Goal: Task Accomplishment & Management: Complete application form

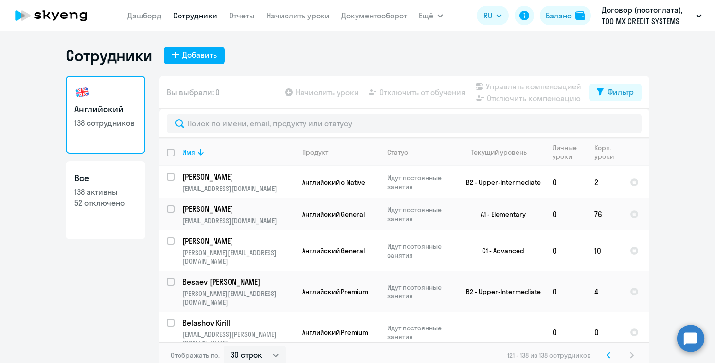
select select "30"
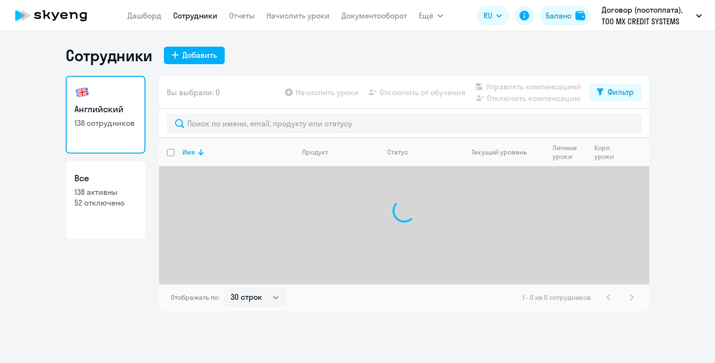
select select "30"
click at [303, 22] on nav "Дашборд Сотрудники Отчеты Начислить уроки Документооборот" at bounding box center [267, 15] width 280 height 19
click at [295, 15] on link "Начислить уроки" at bounding box center [297, 16] width 63 height 10
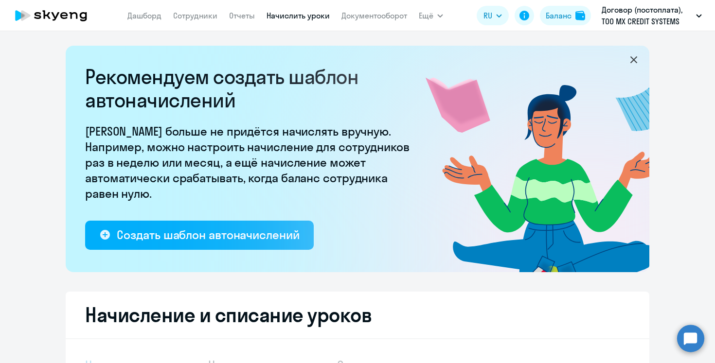
select select "10"
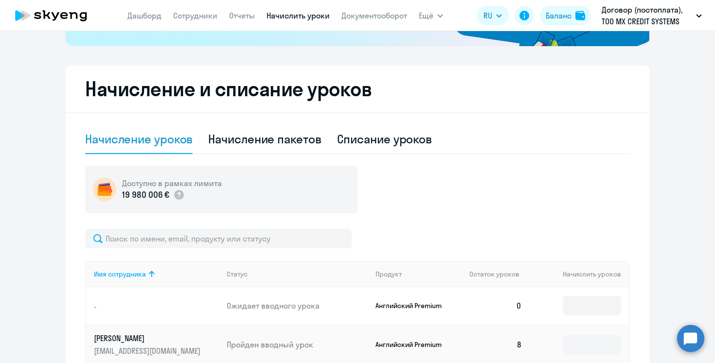
scroll to position [260, 0]
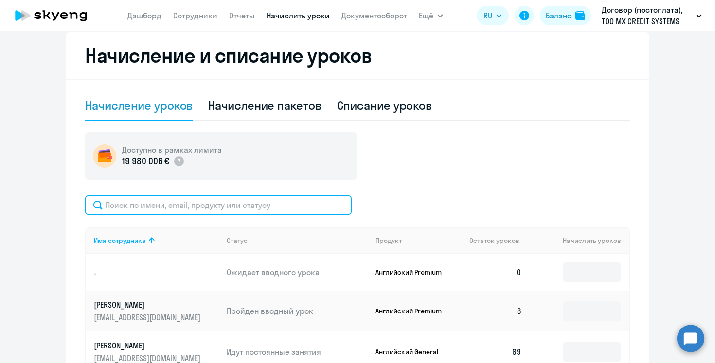
click at [238, 199] on input "text" at bounding box center [218, 204] width 266 height 19
type input "т"
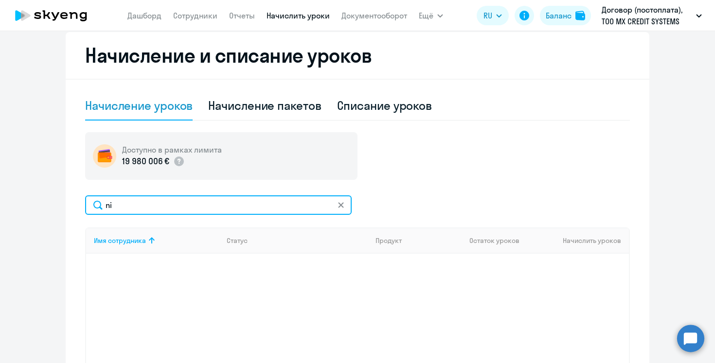
type input "n"
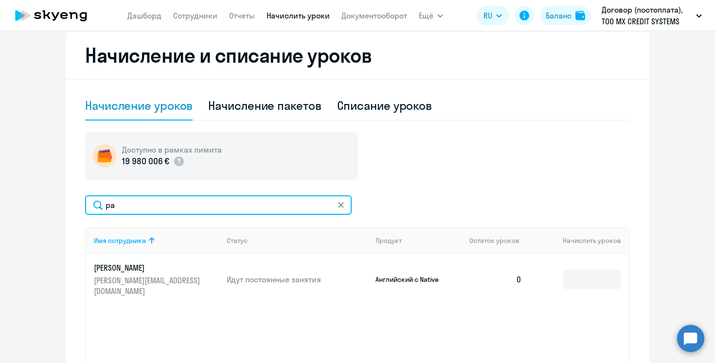
type input "p"
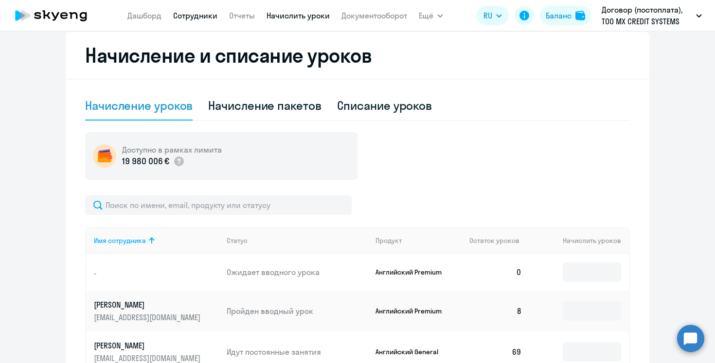
click at [184, 14] on link "Сотрудники" at bounding box center [195, 16] width 44 height 10
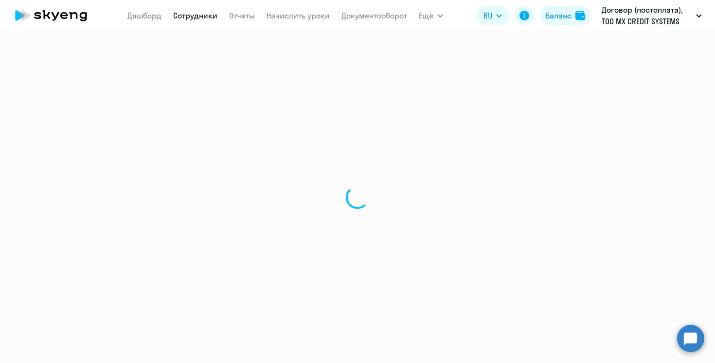
select select "30"
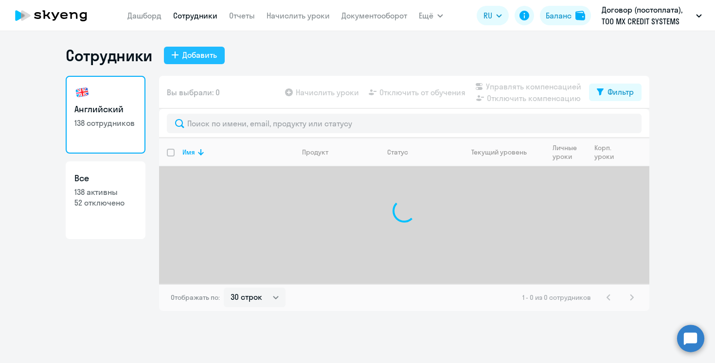
click at [199, 64] on button "Добавить" at bounding box center [194, 56] width 61 height 18
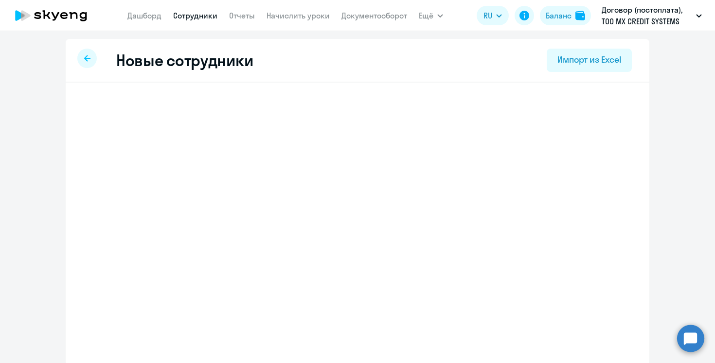
select select "english_adult_not_native_speaker"
select select "3"
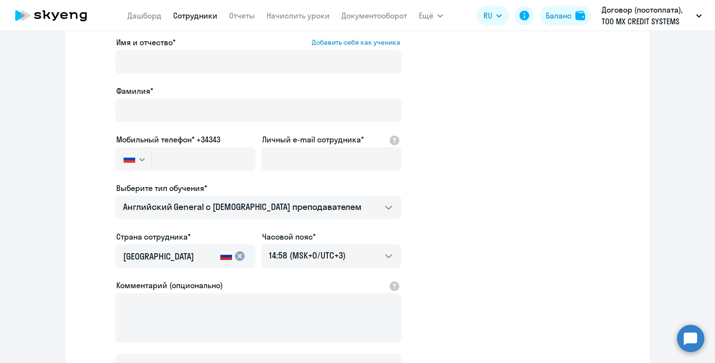
scroll to position [54, 0]
click at [137, 160] on button "button" at bounding box center [133, 158] width 36 height 23
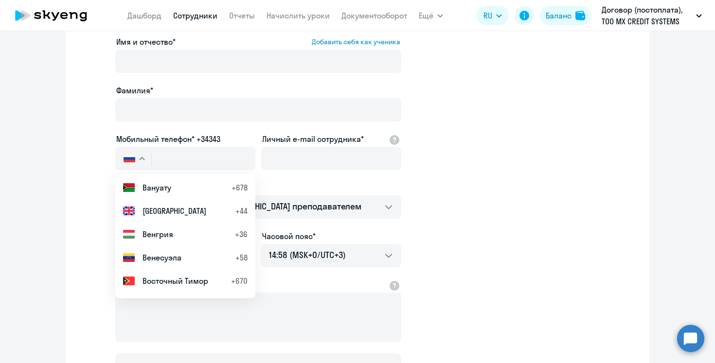
scroll to position [862, 0]
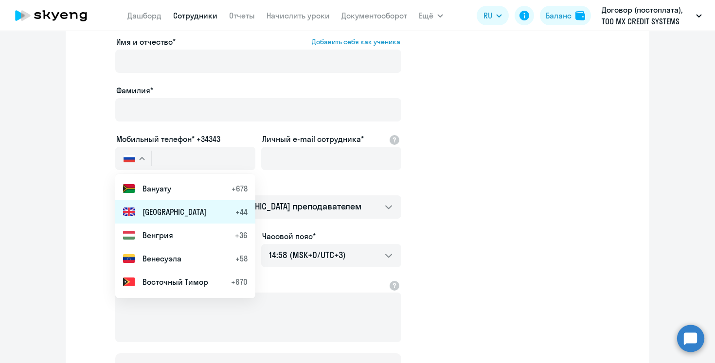
click at [173, 216] on span "Великобритания" at bounding box center [174, 212] width 64 height 12
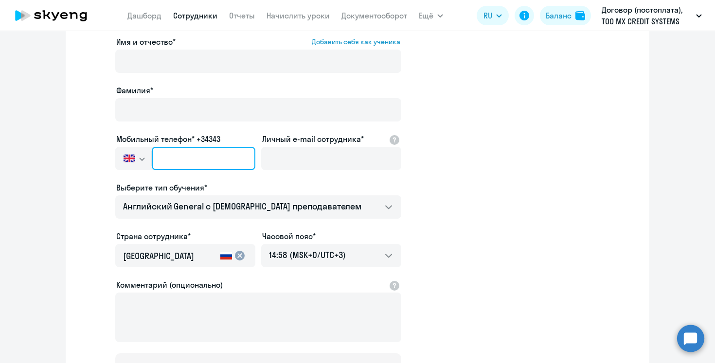
click at [184, 162] on input "text" at bounding box center [204, 158] width 104 height 23
paste input "+44 74-8098-2916"
type input "+44 74-8098-2916"
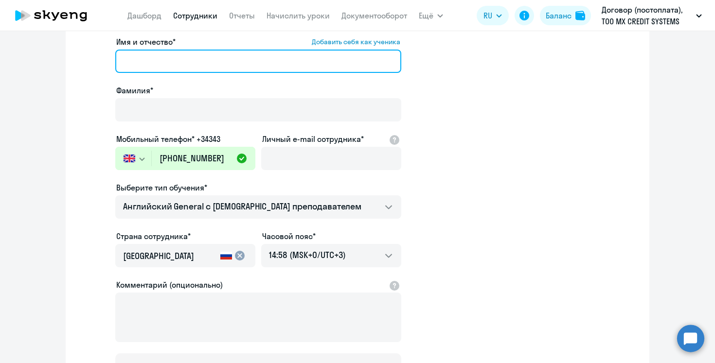
click at [227, 59] on input "Имя и отчество* Добавить себя как ученика" at bounding box center [258, 61] width 286 height 23
paste input "Alexey Belotserkovskiy"
click at [212, 59] on input "Alexey Belotserkovskiy" at bounding box center [258, 61] width 286 height 23
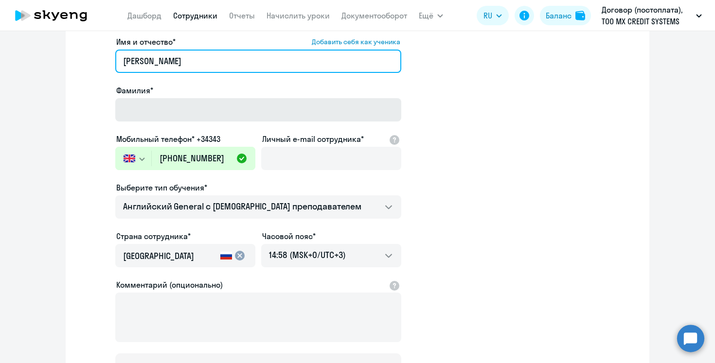
type input "Alexey"
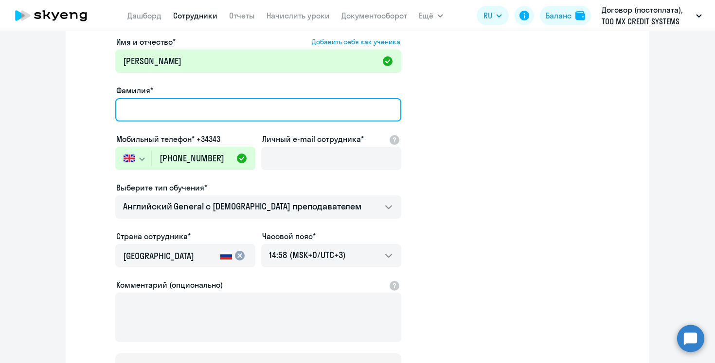
click at [212, 101] on input "Фамилия*" at bounding box center [258, 109] width 286 height 23
paste input "Belotserkovskiy"
type input "Belotserkovskiy"
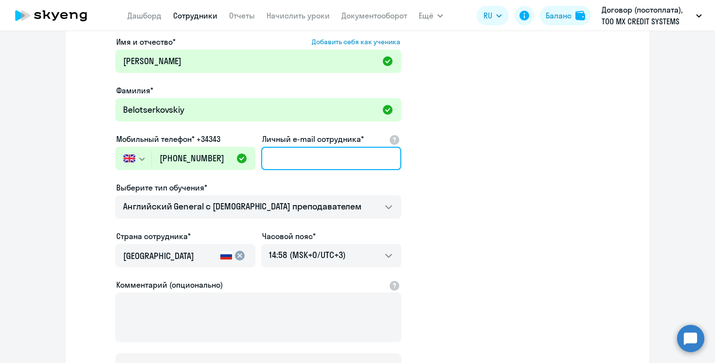
click at [307, 149] on input "Личный e-mail сотрудника*" at bounding box center [331, 158] width 140 height 23
paste input "alexey.belotserkovskiy@dif.tech"
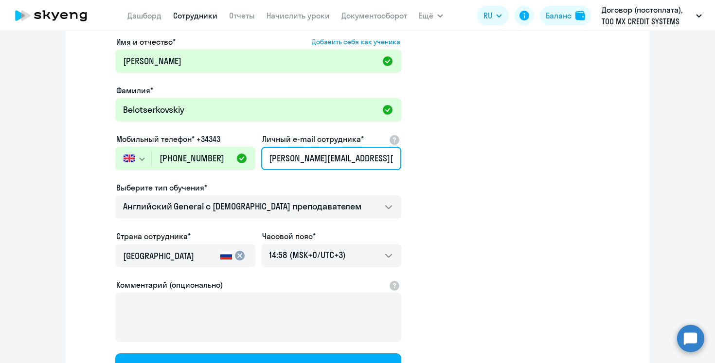
scroll to position [0, 3]
type input "alexey.belotserkovskiy@dif.tech"
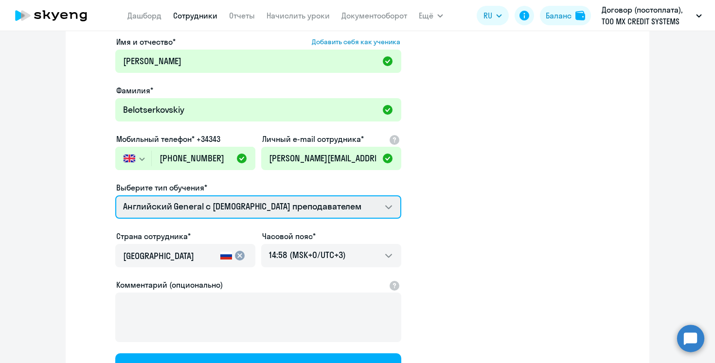
click at [300, 209] on select "COMMON.SERVICE_TITLE.LONG.SPANISH_ADULT_NOT_NATIVE_SPEAKER_PREMIUM Премиум англ…" at bounding box center [258, 206] width 286 height 23
select select "english_adult_native_speaker"
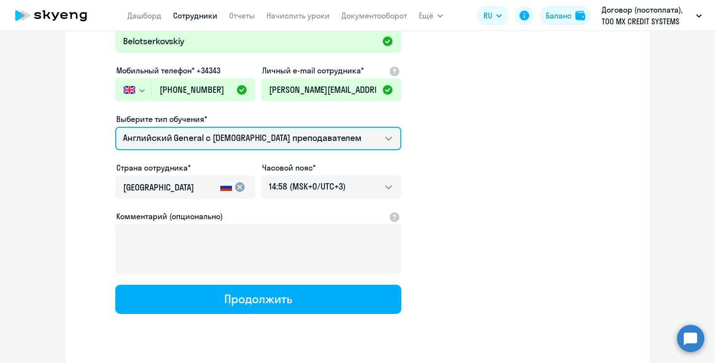
scroll to position [124, 0]
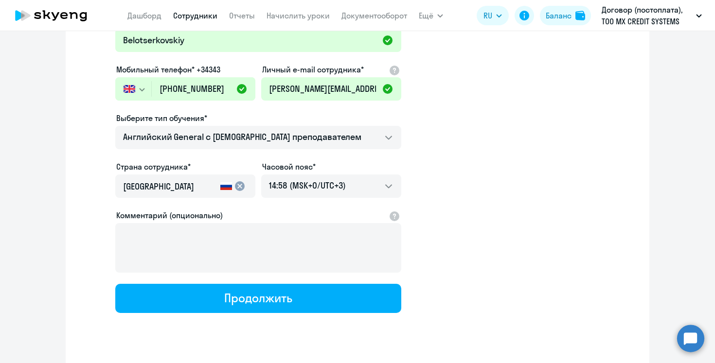
click at [202, 186] on input "Россия" at bounding box center [169, 186] width 93 height 13
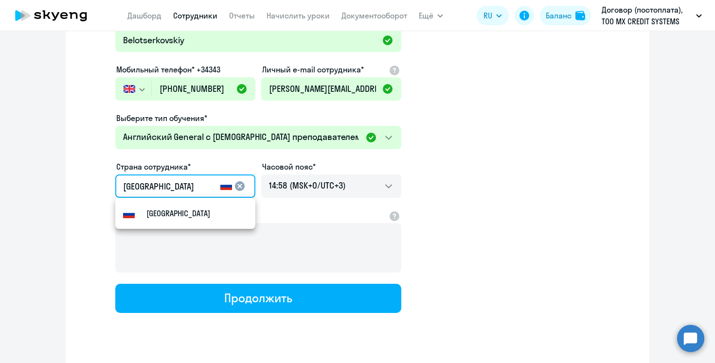
drag, startPoint x: 163, startPoint y: 189, endPoint x: 85, endPoint y: 189, distance: 78.8
click at [84, 189] on app-new-student-form "Имя и отчество* Добавить себя как ученика Alexey Фамилия* Belotserkovskiy Мобил…" at bounding box center [357, 139] width 552 height 347
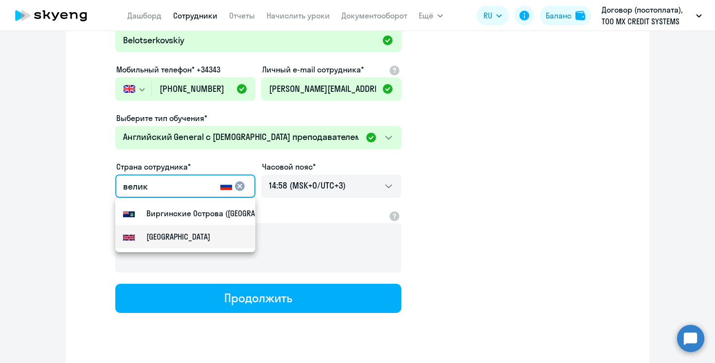
click at [138, 235] on div "Великобритания" at bounding box center [166, 237] width 87 height 12
type input "Великобритания"
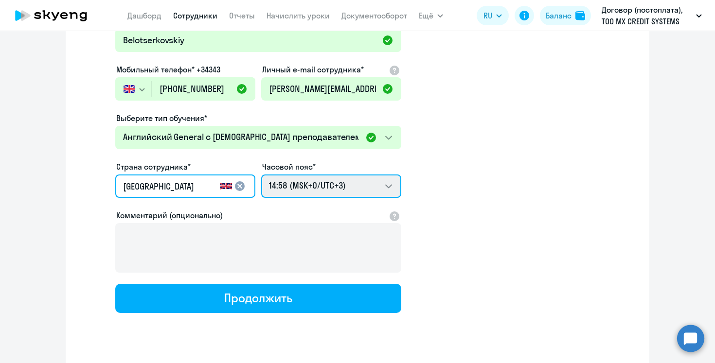
click at [333, 196] on select "00:58 (MSK-14/UTC-11) 01:58 (MSK-13/UTC-10) 02:58 (MSK-12/UTC-9) 03:58 (MSK-11/…" at bounding box center [331, 186] width 140 height 23
select select "1"
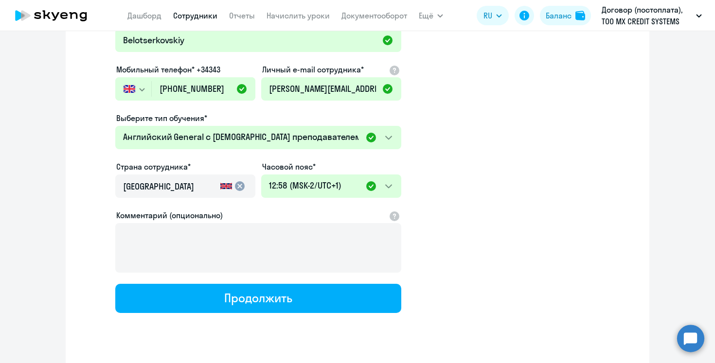
click at [302, 316] on div "Имя и отчество* Добавить себя как ученика Alexey Фамилия* Belotserkovskiy Мобил…" at bounding box center [357, 172] width 583 height 427
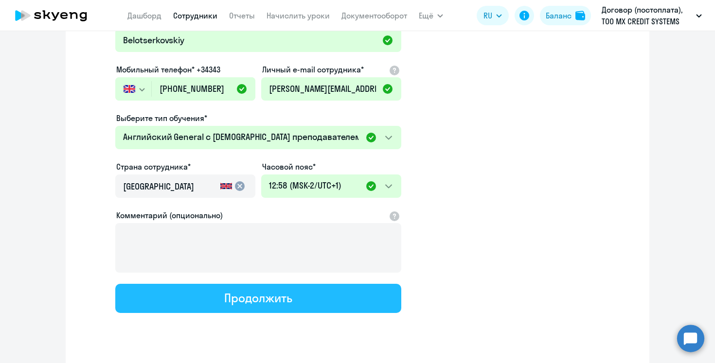
click at [289, 293] on div "Продолжить" at bounding box center [258, 298] width 68 height 16
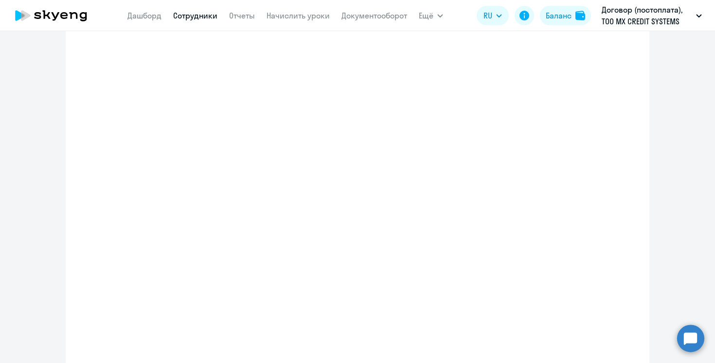
select select "english_adult_native_speaker"
select select "1"
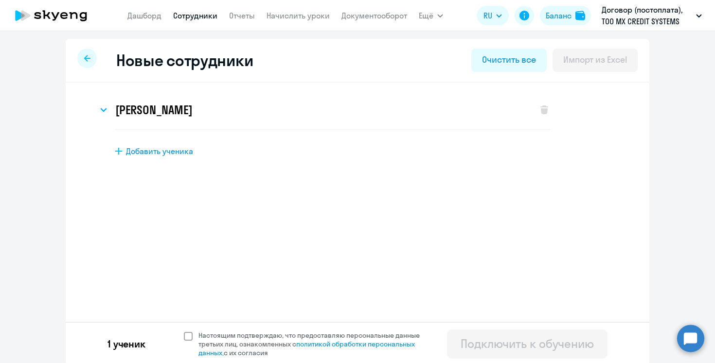
click at [261, 342] on span "Настоящим подтверждаю, что предоставляю персональные данные третьих лиц, ознако…" at bounding box center [314, 344] width 233 height 26
click at [184, 331] on input "Настоящим подтверждаю, что предоставляю персональные данные третьих лиц, ознако…" at bounding box center [183, 331] width 0 height 0
checkbox input "true"
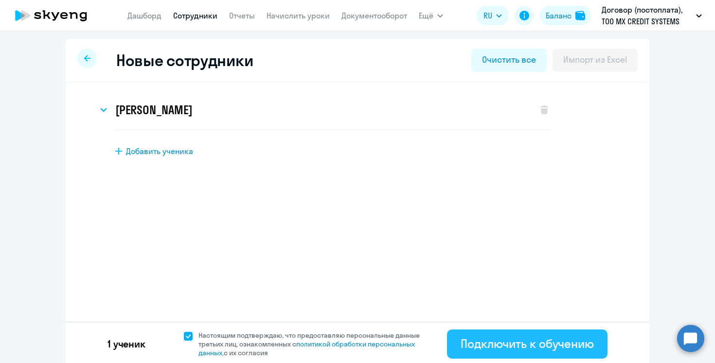
click at [508, 353] on button "Подключить к обучению" at bounding box center [527, 344] width 160 height 29
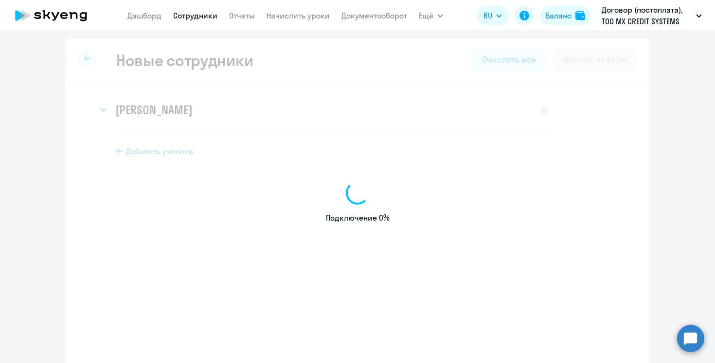
select select "english_adult_not_native_speaker"
select select "3"
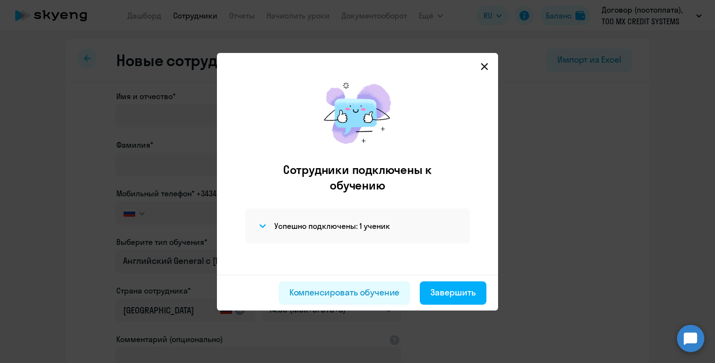
click at [481, 64] on icon at bounding box center [484, 66] width 7 height 7
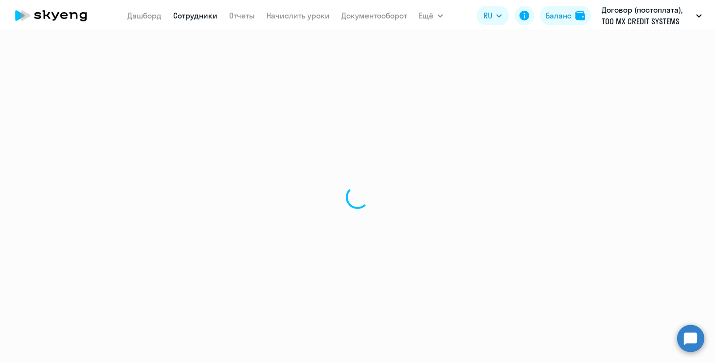
select select "30"
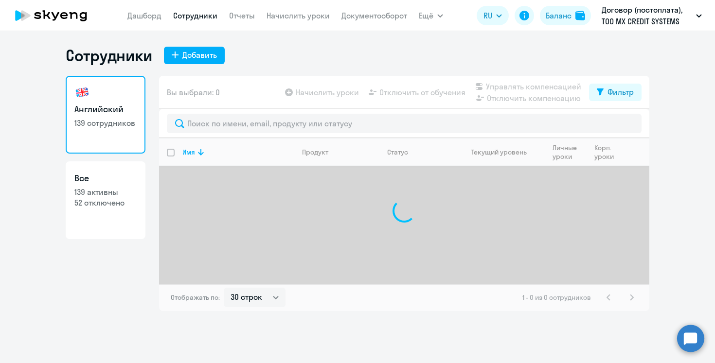
click at [302, 24] on nav "Дашборд Сотрудники Отчеты Начислить уроки Документооборот" at bounding box center [267, 15] width 280 height 19
click at [302, 21] on app-menu-item-link "Начислить уроки" at bounding box center [297, 16] width 63 height 12
click at [292, 11] on link "Начислить уроки" at bounding box center [297, 16] width 63 height 10
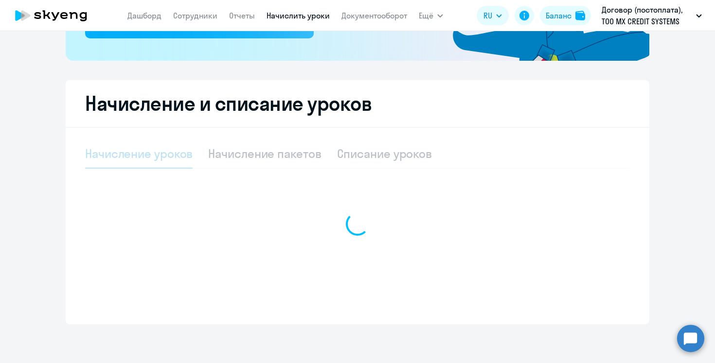
select select "10"
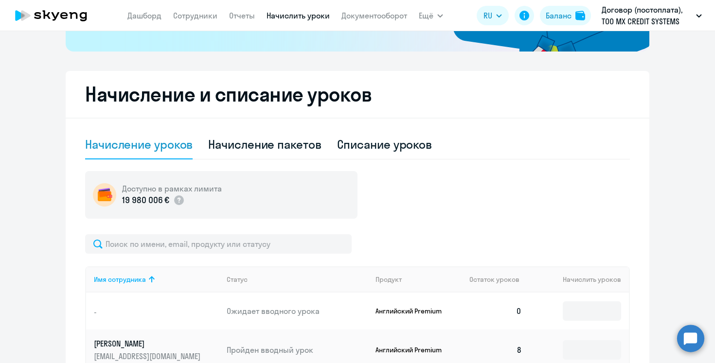
scroll to position [221, 0]
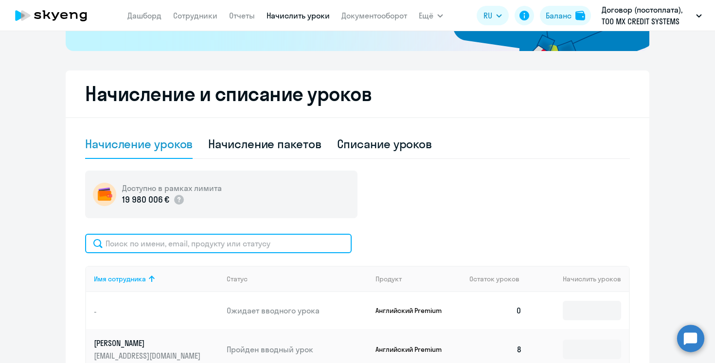
click at [253, 236] on input "text" at bounding box center [218, 243] width 266 height 19
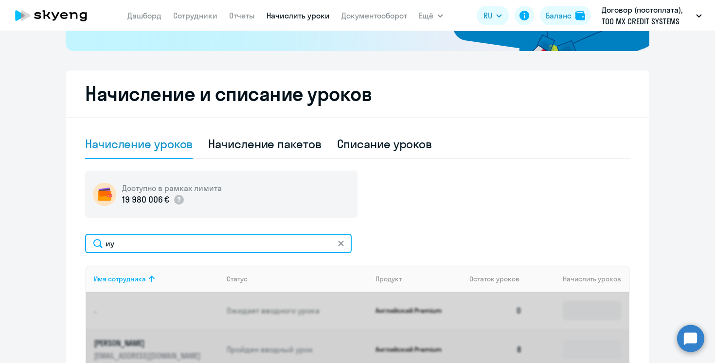
type input "и"
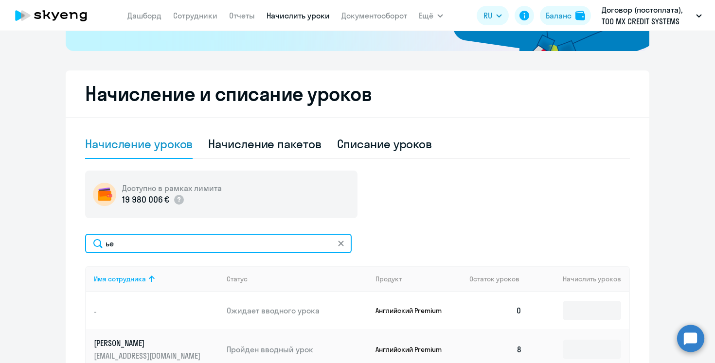
type input "ь"
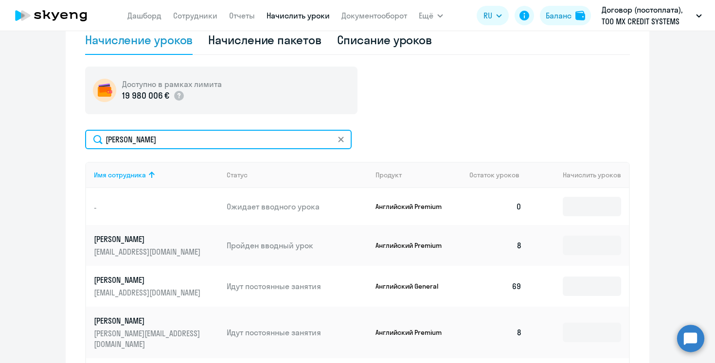
scroll to position [326, 0]
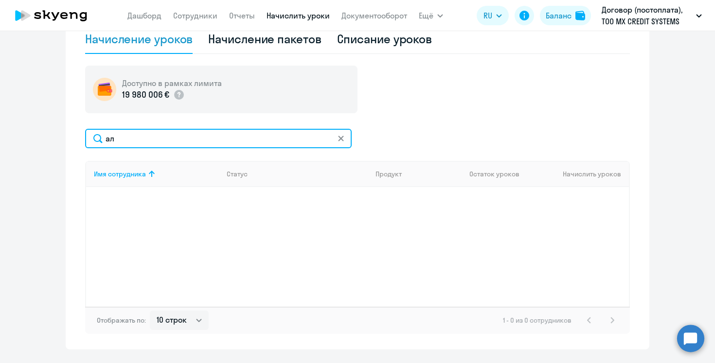
type input "а"
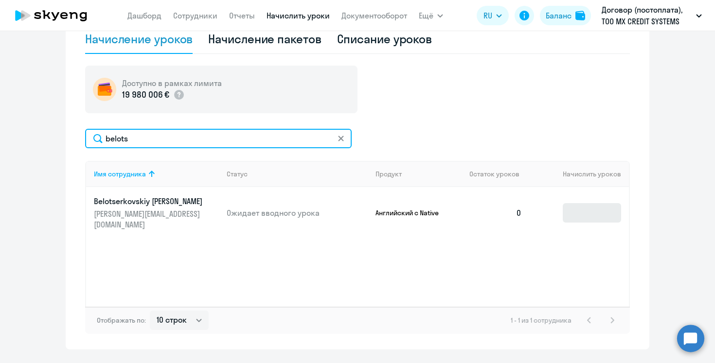
type input "belots"
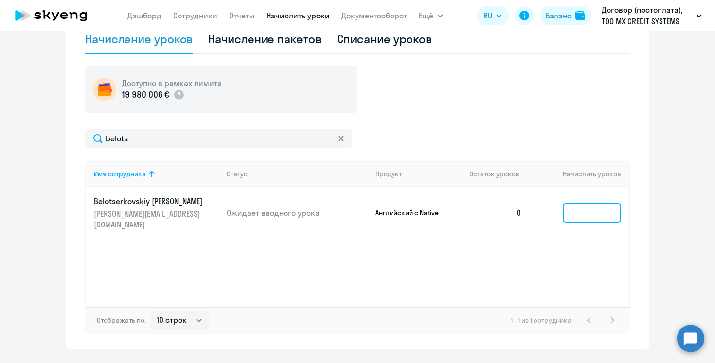
click at [589, 211] on input at bounding box center [591, 212] width 58 height 19
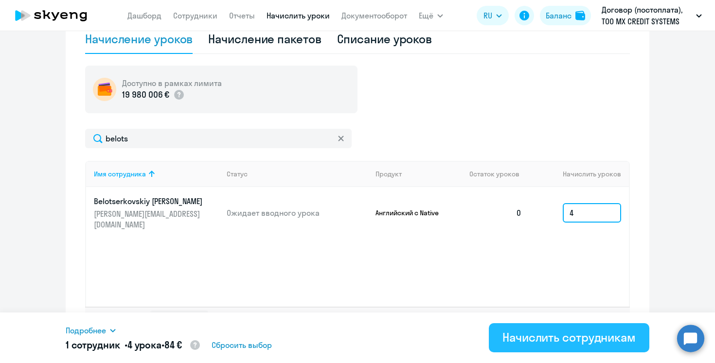
type input "4"
click at [582, 338] on div "Начислить сотрудникам" at bounding box center [568, 338] width 133 height 16
